Goal: Task Accomplishment & Management: Manage account settings

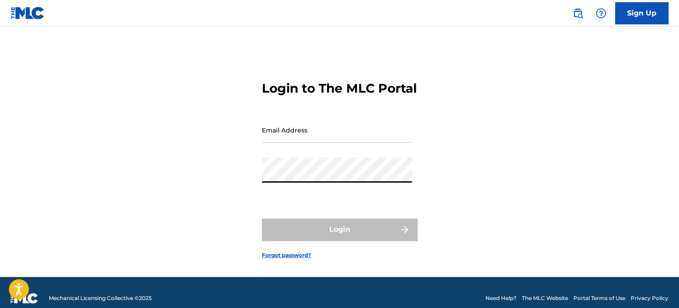
type input "[EMAIL_ADDRESS][DOMAIN_NAME]"
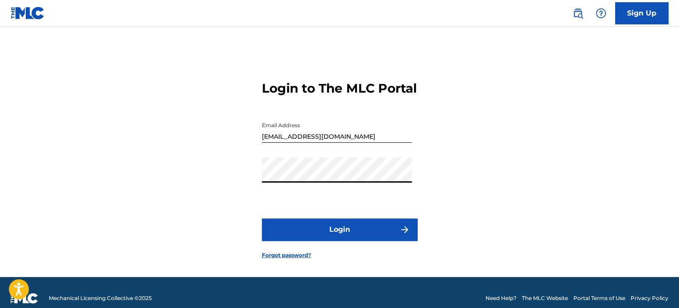
click at [364, 241] on button "Login" at bounding box center [339, 230] width 155 height 22
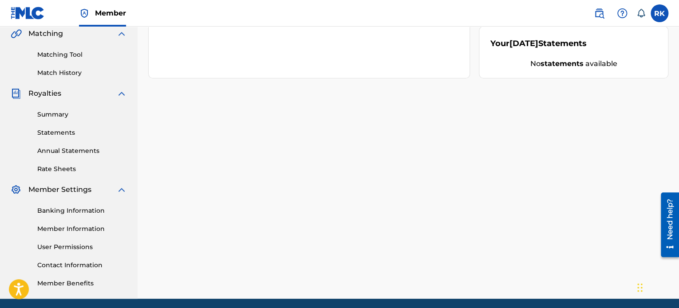
scroll to position [241, 0]
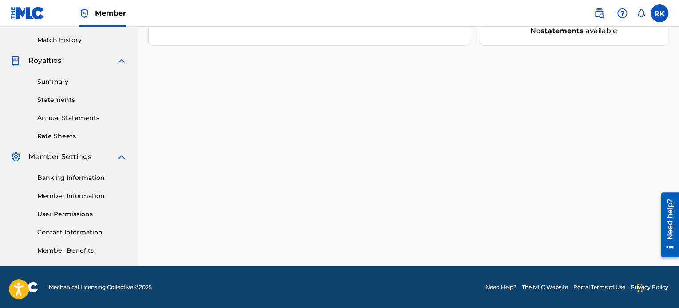
click at [73, 177] on link "Banking Information" at bounding box center [82, 177] width 90 height 9
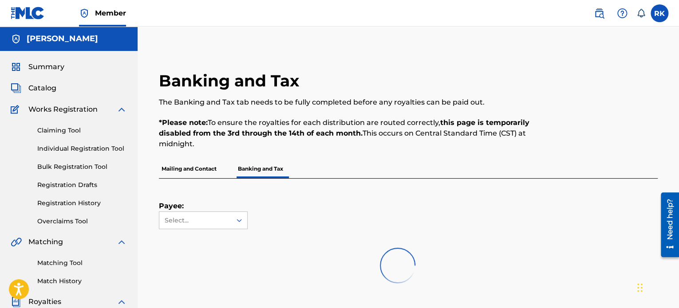
click at [183, 172] on p "Mailing and Contact" at bounding box center [189, 169] width 60 height 19
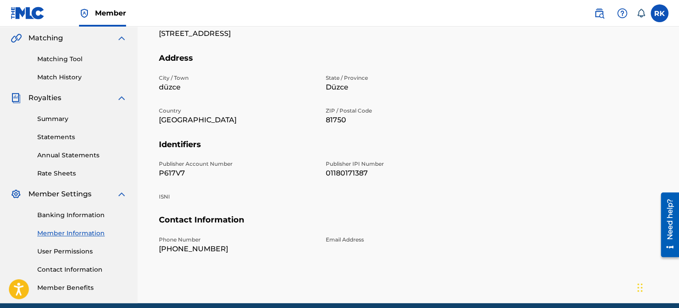
scroll to position [222, 0]
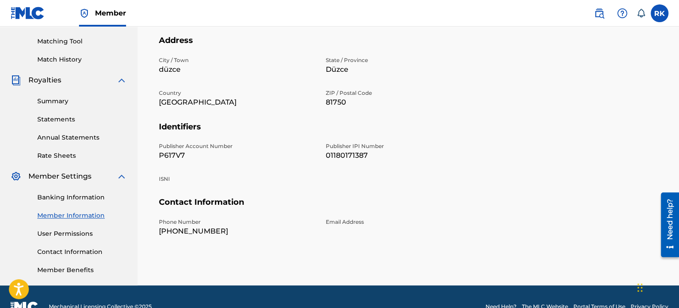
click at [347, 156] on p "01180171387" at bounding box center [404, 155] width 156 height 11
copy p "01180171387"
